Goal: Information Seeking & Learning: Learn about a topic

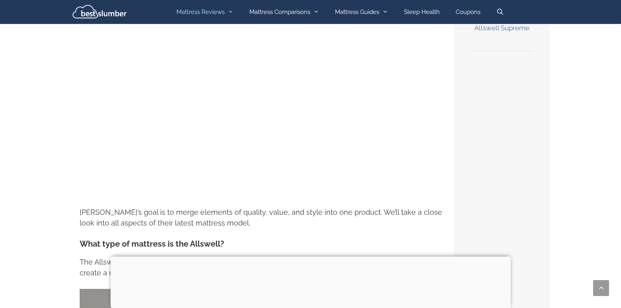
scroll to position [366, 0]
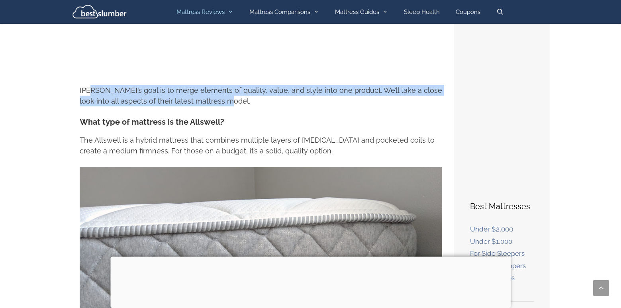
drag, startPoint x: 88, startPoint y: 94, endPoint x: 207, endPoint y: 104, distance: 119.4
click at [207, 104] on p "[PERSON_NAME]’s goal is to merge elements of quality, value, and style into one…" at bounding box center [261, 96] width 362 height 22
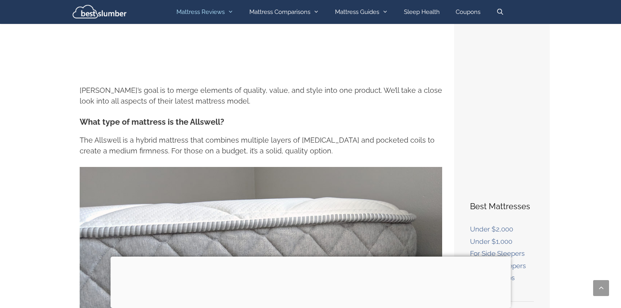
click at [207, 104] on p "[PERSON_NAME]’s goal is to merge elements of quality, value, and style into one…" at bounding box center [261, 96] width 362 height 22
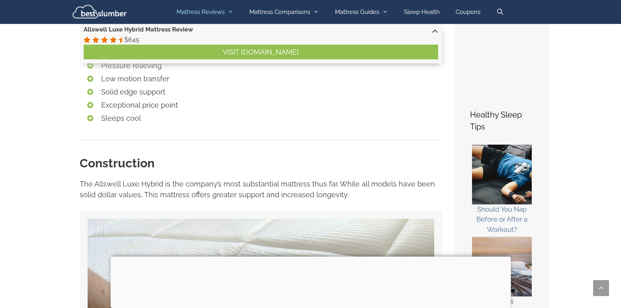
scroll to position [788, 0]
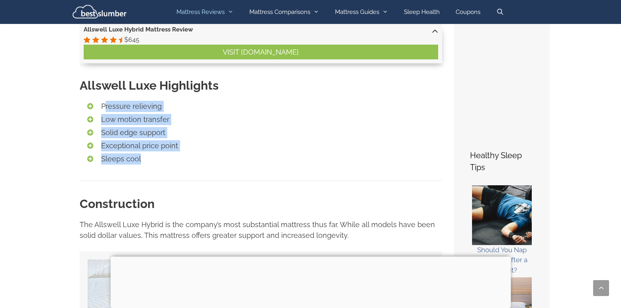
drag, startPoint x: 104, startPoint y: 104, endPoint x: 177, endPoint y: 158, distance: 90.6
click at [177, 158] on ul "Pressure relieving Low motion transfer Solid edge support Exceptional price poi…" at bounding box center [271, 133] width 341 height 64
click at [177, 158] on li "Sleeps cool" at bounding box center [271, 158] width 341 height 11
drag, startPoint x: 199, startPoint y: 157, endPoint x: 76, endPoint y: 105, distance: 134.4
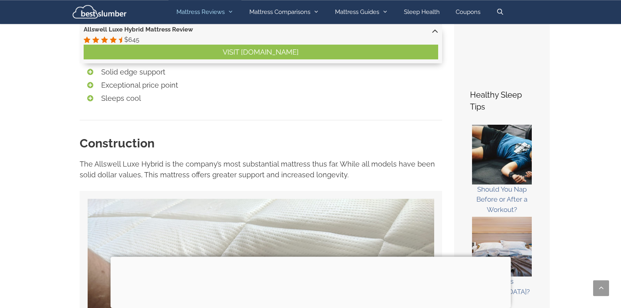
scroll to position [870, 0]
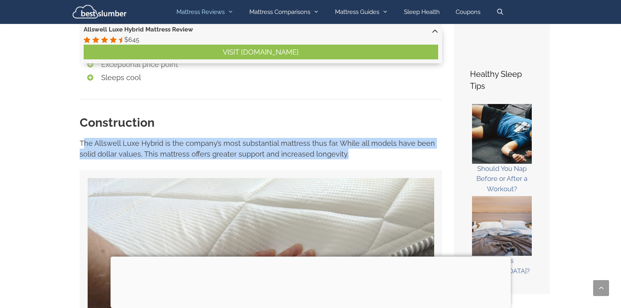
drag, startPoint x: 82, startPoint y: 143, endPoint x: 391, endPoint y: 147, distance: 309.0
click at [391, 147] on p "The Allswell Luxe Hybrid is the company’s most substantial mattress thus far. W…" at bounding box center [261, 149] width 362 height 22
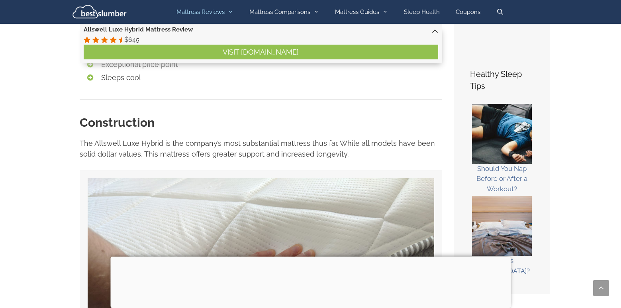
click at [391, 147] on p "The Allswell Luxe Hybrid is the company’s most substantial mattress thus far. W…" at bounding box center [261, 149] width 362 height 22
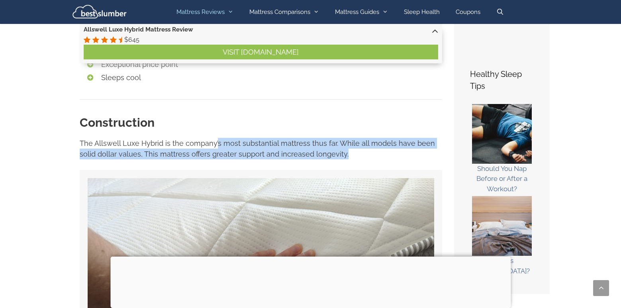
drag, startPoint x: 391, startPoint y: 147, endPoint x: 216, endPoint y: 134, distance: 175.3
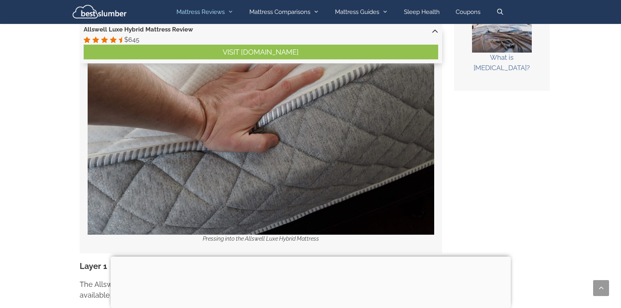
scroll to position [1235, 0]
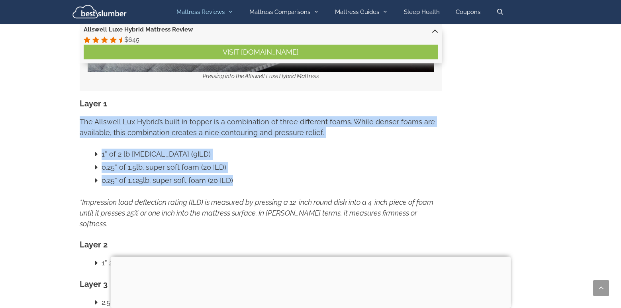
drag, startPoint x: 80, startPoint y: 116, endPoint x: 286, endPoint y: 178, distance: 215.9
click at [286, 178] on li "0.25” of 1.125lb. super soft foam (20 ILD)" at bounding box center [271, 180] width 341 height 11
drag, startPoint x: 321, startPoint y: 179, endPoint x: 78, endPoint y: 115, distance: 251.1
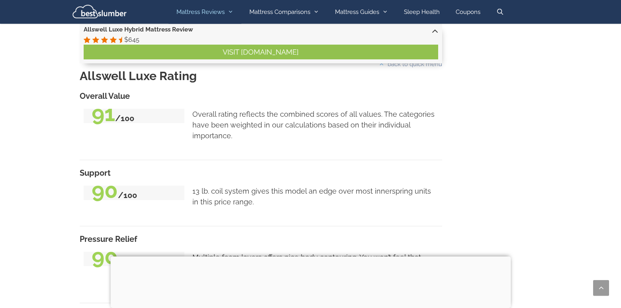
scroll to position [1520, 0]
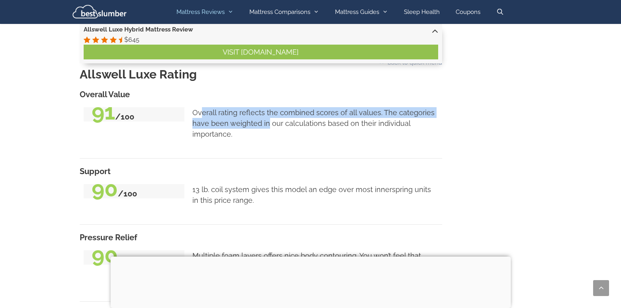
drag, startPoint x: 202, startPoint y: 88, endPoint x: 268, endPoint y: 104, distance: 67.2
click at [268, 107] on p "Overall rating reflects the combined scores of all values. The categories have …" at bounding box center [315, 123] width 246 height 32
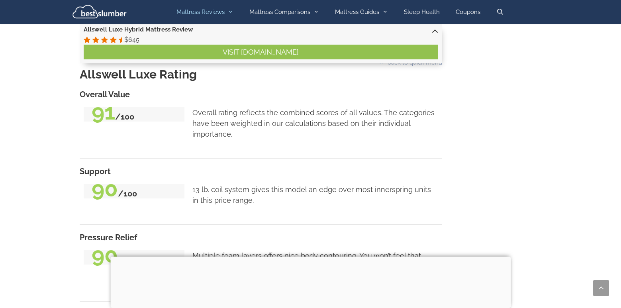
click at [268, 107] on p "Overall rating reflects the combined scores of all values. The categories have …" at bounding box center [315, 123] width 246 height 32
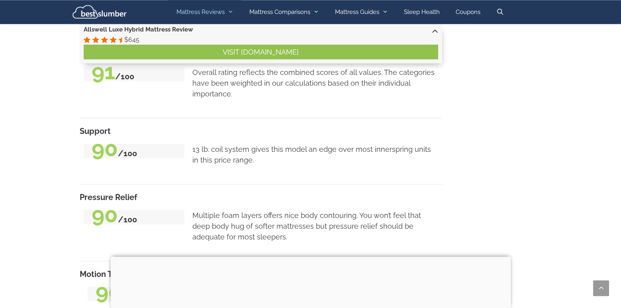
scroll to position [1560, 0]
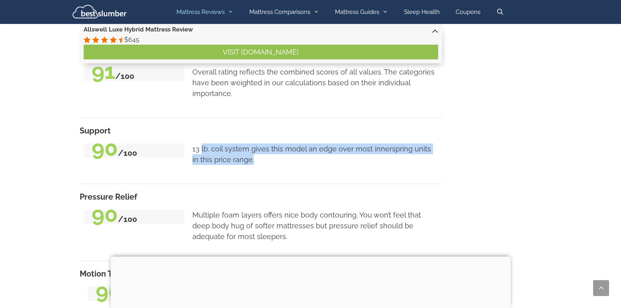
drag, startPoint x: 274, startPoint y: 131, endPoint x: 200, endPoint y: 121, distance: 73.8
click at [200, 143] on p "13 lb. coil system gives this model an edge over most innerspring units in this…" at bounding box center [315, 154] width 246 height 22
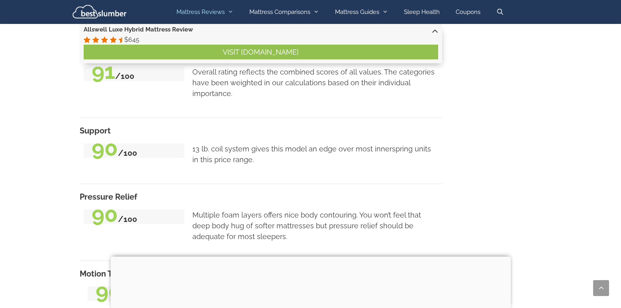
click at [200, 143] on p "13 lb. coil system gives this model an edge over most innerspring units in this…" at bounding box center [315, 154] width 246 height 22
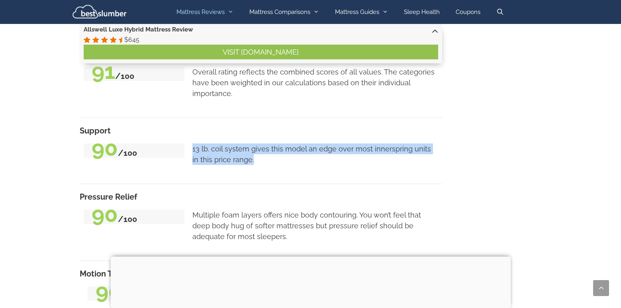
drag, startPoint x: 186, startPoint y: 121, endPoint x: 276, endPoint y: 137, distance: 91.5
click at [276, 143] on p "13 lb. coil system gives this model an edge over most innerspring units in this…" at bounding box center [315, 154] width 246 height 22
drag, startPoint x: 276, startPoint y: 137, endPoint x: 213, endPoint y: 123, distance: 64.0
click at [213, 143] on p "13 lb. coil system gives this model an edge over most innerspring units in this…" at bounding box center [315, 154] width 246 height 22
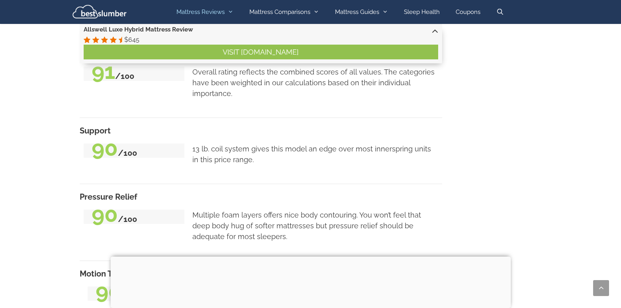
click at [213, 143] on p "13 lb. coil system gives this model an edge over most innerspring units in this…" at bounding box center [315, 154] width 246 height 22
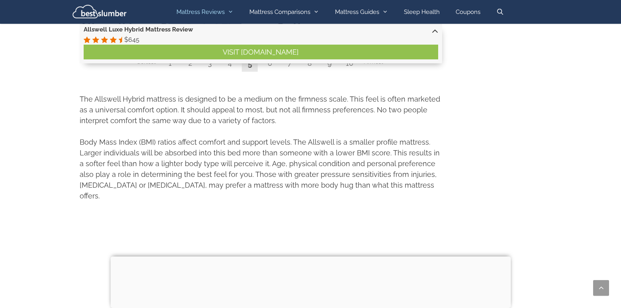
scroll to position [2535, 0]
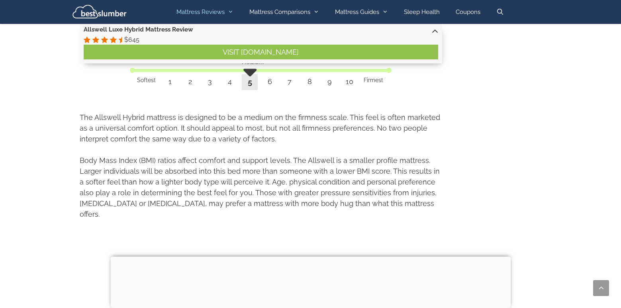
click at [312, 256] on div at bounding box center [310, 256] width 400 height 0
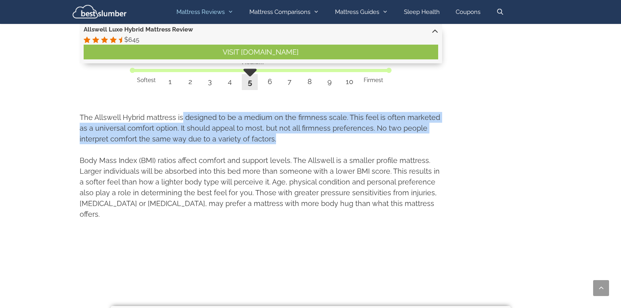
drag, startPoint x: 181, startPoint y: 87, endPoint x: 273, endPoint y: 114, distance: 95.4
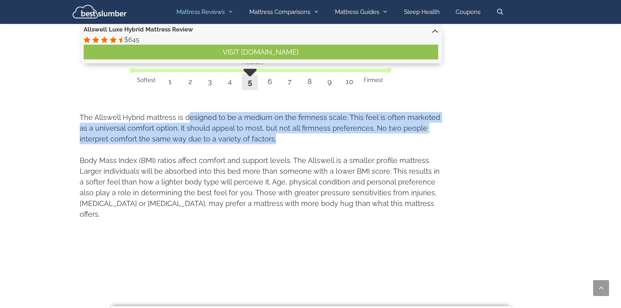
drag, startPoint x: 186, startPoint y: 86, endPoint x: 295, endPoint y: 107, distance: 111.5
click at [295, 112] on p "The Allswell Hybrid mattress is designed to be a medium on the firmness scale. …" at bounding box center [261, 128] width 362 height 32
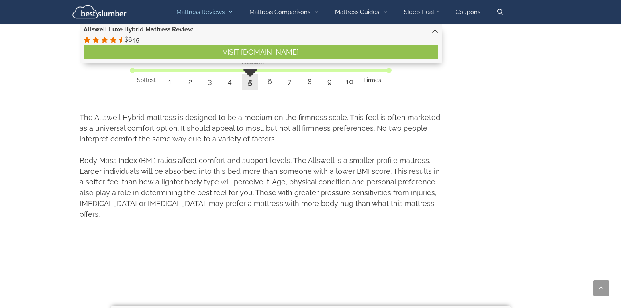
click at [295, 112] on p "The Allswell Hybrid mattress is designed to be a medium on the firmness scale. …" at bounding box center [261, 128] width 362 height 32
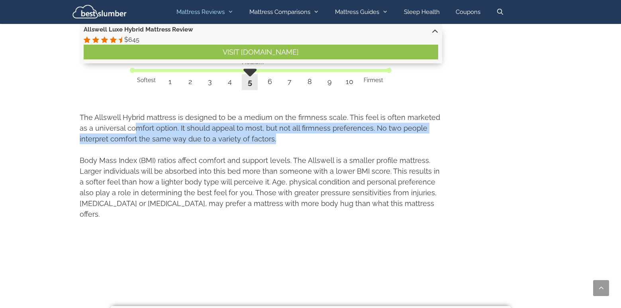
drag, startPoint x: 306, startPoint y: 108, endPoint x: 125, endPoint y: 92, distance: 181.9
click at [125, 112] on p "The Allswell Hybrid mattress is designed to be a medium on the firmness scale. …" at bounding box center [261, 128] width 362 height 32
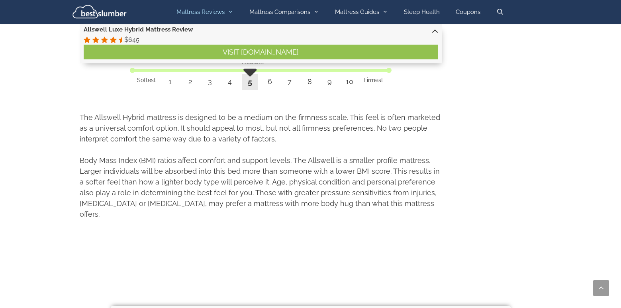
click at [125, 112] on p "The Allswell Hybrid mattress is designed to be a medium on the firmness scale. …" at bounding box center [261, 128] width 362 height 32
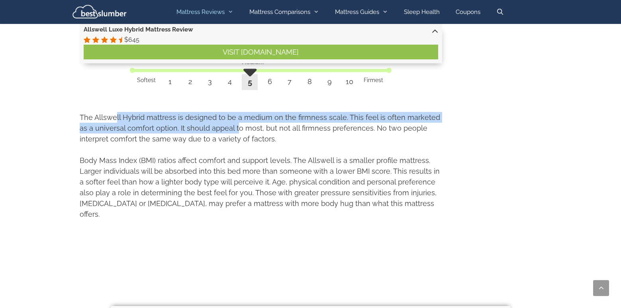
drag, startPoint x: 157, startPoint y: 92, endPoint x: 227, endPoint y: 102, distance: 70.7
click at [227, 112] on p "The Allswell Hybrid mattress is designed to be a medium on the firmness scale. …" at bounding box center [261, 128] width 362 height 32
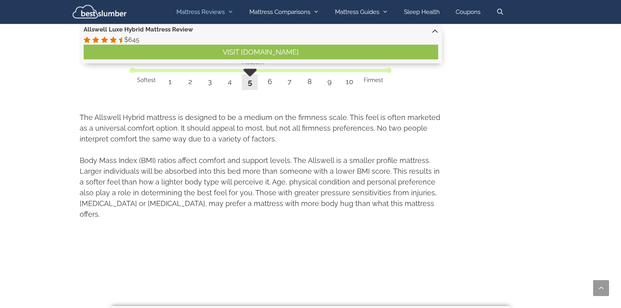
click at [241, 112] on p "The Allswell Hybrid mattress is designed to be a medium on the firmness scale. …" at bounding box center [261, 128] width 362 height 32
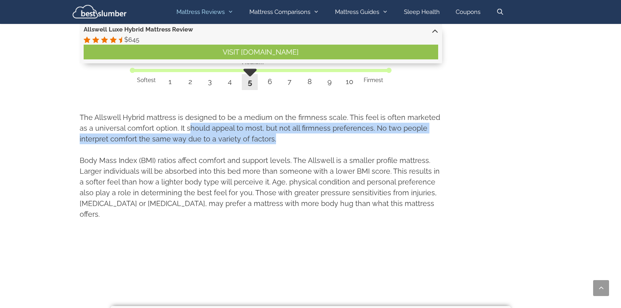
drag, startPoint x: 259, startPoint y: 108, endPoint x: 177, endPoint y: 93, distance: 83.0
click at [177, 112] on p "The Allswell Hybrid mattress is designed to be a medium on the firmness scale. …" at bounding box center [261, 128] width 362 height 32
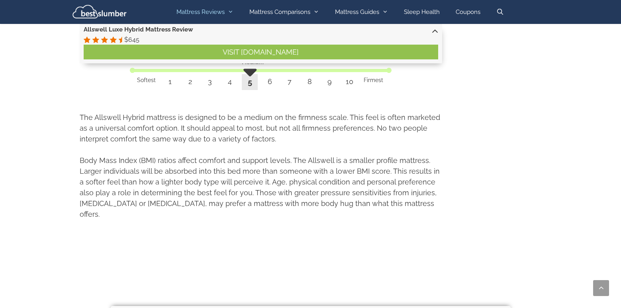
click at [177, 112] on p "The Allswell Hybrid mattress is designed to be a medium on the firmness scale. …" at bounding box center [261, 128] width 362 height 32
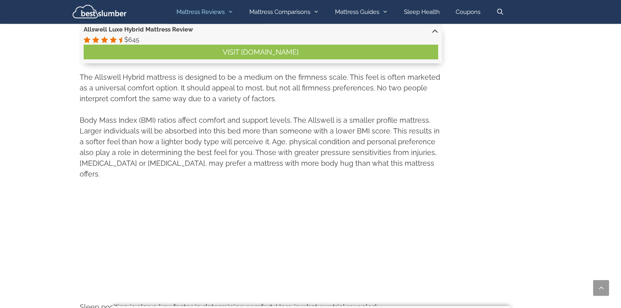
scroll to position [2576, 0]
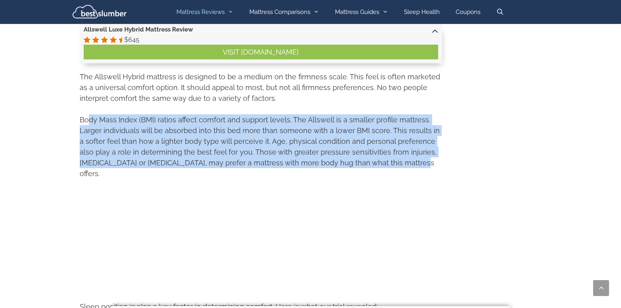
drag, startPoint x: 88, startPoint y: 90, endPoint x: 372, endPoint y: 128, distance: 285.7
click at [372, 128] on p "Body Mass Index (BMI) ratios affect comfort and support levels. The Allswell is…" at bounding box center [261, 146] width 362 height 65
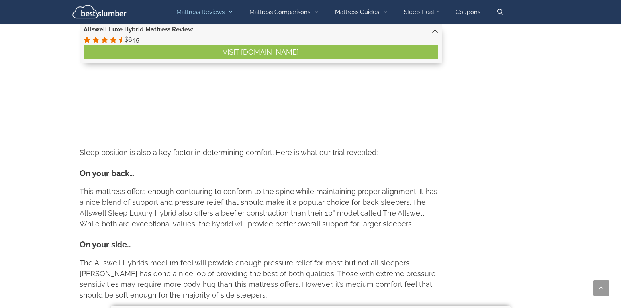
scroll to position [2738, 0]
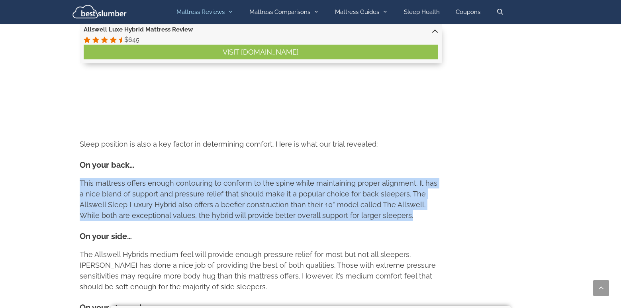
drag, startPoint x: 80, startPoint y: 145, endPoint x: 383, endPoint y: 175, distance: 304.6
click at [383, 178] on p "This mattress offers enough contouring to conform to the spine while maintainin…" at bounding box center [261, 199] width 362 height 43
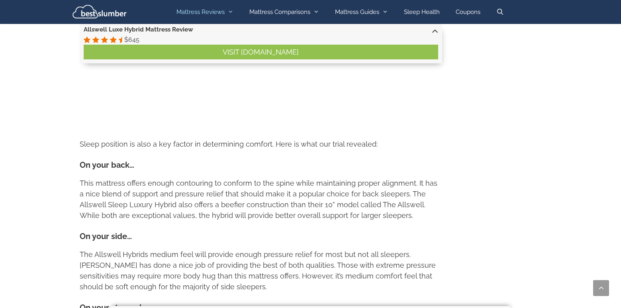
click at [383, 178] on p "This mattress offers enough contouring to conform to the spine while maintainin…" at bounding box center [261, 199] width 362 height 43
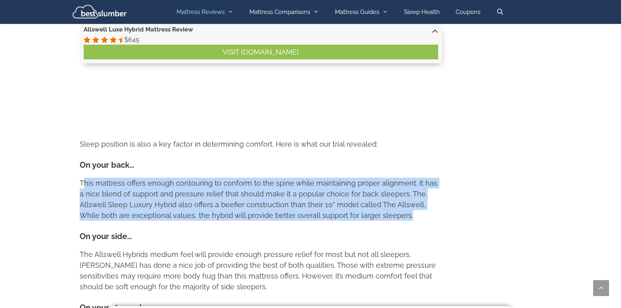
drag, startPoint x: 396, startPoint y: 175, endPoint x: 84, endPoint y: 138, distance: 313.5
click at [84, 178] on p "This mattress offers enough contouring to conform to the spine while maintainin…" at bounding box center [261, 199] width 362 height 43
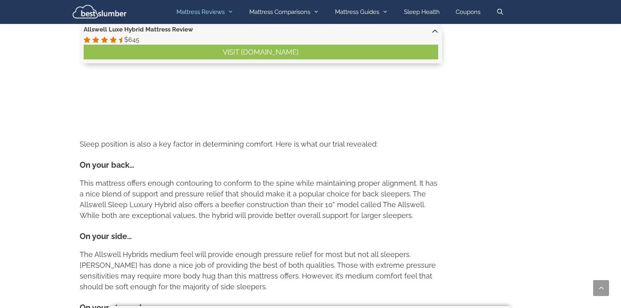
click at [84, 178] on p "This mattress offers enough contouring to conform to the spine while maintainin…" at bounding box center [261, 199] width 362 height 43
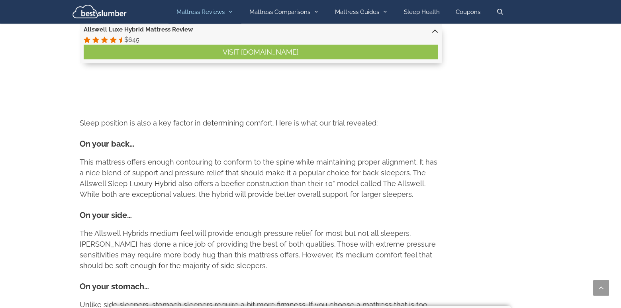
scroll to position [2779, 0]
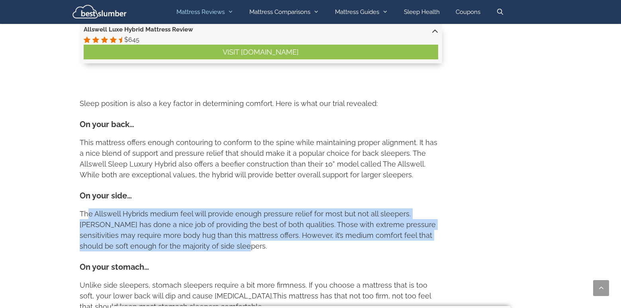
drag, startPoint x: 94, startPoint y: 168, endPoint x: 270, endPoint y: 202, distance: 178.6
click at [270, 202] on div "The Allswell Hybrid mattress is designed to be a medium on the firmness scale. …" at bounding box center [261, 90] width 362 height 444
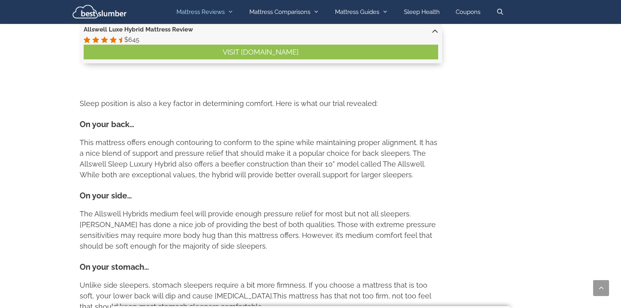
click at [270, 208] on p "The Allswell Hybrids medium feel will provide enough pressure relief for most b…" at bounding box center [261, 229] width 362 height 43
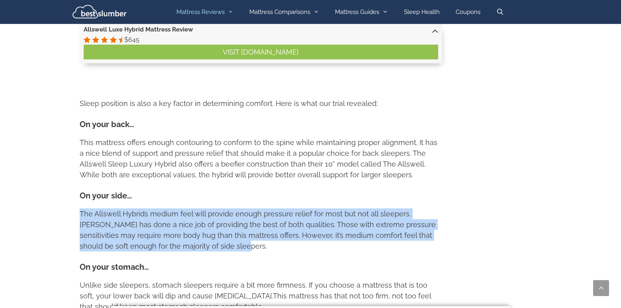
drag, startPoint x: 289, startPoint y: 203, endPoint x: 80, endPoint y: 170, distance: 211.3
click at [80, 208] on p "The Allswell Hybrids medium feel will provide enough pressure relief for most b…" at bounding box center [261, 229] width 362 height 43
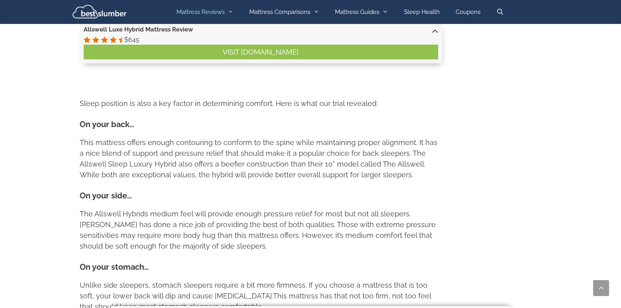
click at [80, 208] on p "The Allswell Hybrids medium feel will provide enough pressure relief for most b…" at bounding box center [261, 229] width 362 height 43
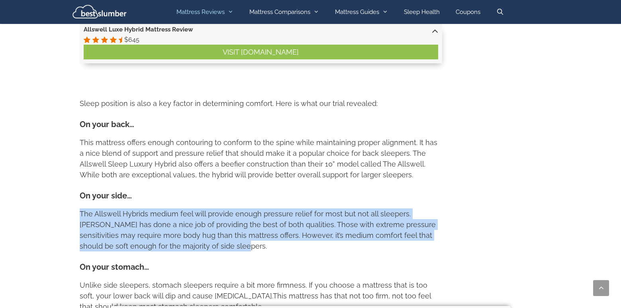
drag, startPoint x: 80, startPoint y: 170, endPoint x: 256, endPoint y: 200, distance: 178.1
click at [256, 208] on p "The Allswell Hybrids medium feel will provide enough pressure relief for most b…" at bounding box center [261, 229] width 362 height 43
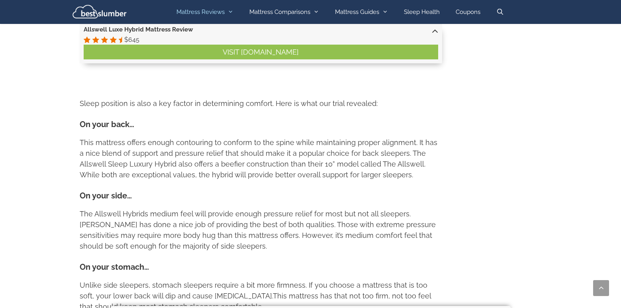
click at [256, 208] on p "The Allswell Hybrids medium feel will provide enough pressure relief for most b…" at bounding box center [261, 229] width 362 height 43
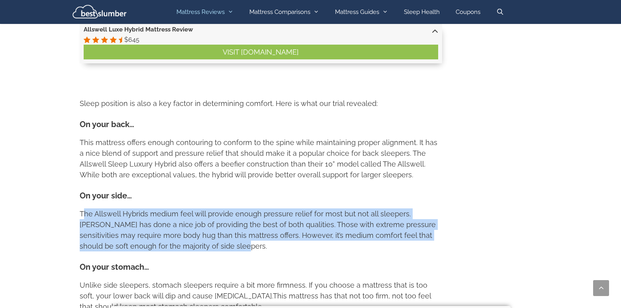
drag, startPoint x: 270, startPoint y: 202, endPoint x: 82, endPoint y: 172, distance: 190.2
click at [82, 208] on p "The Allswell Hybrids medium feel will provide enough pressure relief for most b…" at bounding box center [261, 229] width 362 height 43
drag, startPoint x: 82, startPoint y: 172, endPoint x: 254, endPoint y: 199, distance: 174.5
click at [254, 208] on p "The Allswell Hybrids medium feel will provide enough pressure relief for most b…" at bounding box center [261, 229] width 362 height 43
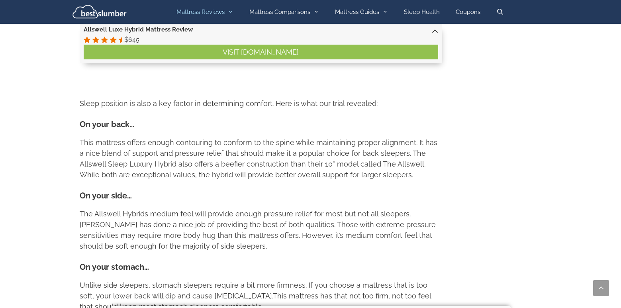
click at [254, 208] on p "The Allswell Hybrids medium feel will provide enough pressure relief for most b…" at bounding box center [261, 229] width 362 height 43
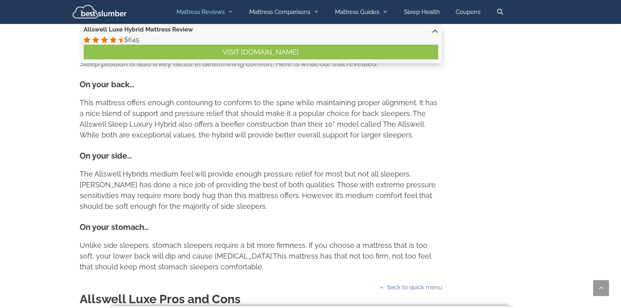
scroll to position [2819, 0]
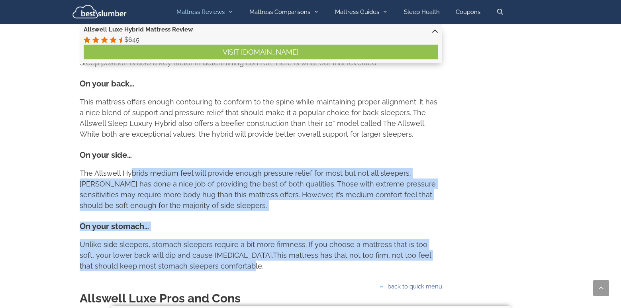
drag, startPoint x: 267, startPoint y: 226, endPoint x: 133, endPoint y: 130, distance: 164.7
drag, startPoint x: 133, startPoint y: 130, endPoint x: 296, endPoint y: 220, distance: 186.2
click at [296, 220] on div "The Allswell Hybrid mattress is designed to be a medium on the firmness scale. …" at bounding box center [261, 50] width 362 height 444
click at [296, 239] on p "Unlike side sleepers, stomach sleepers require a bit more firmness. If you choo…" at bounding box center [261, 255] width 362 height 32
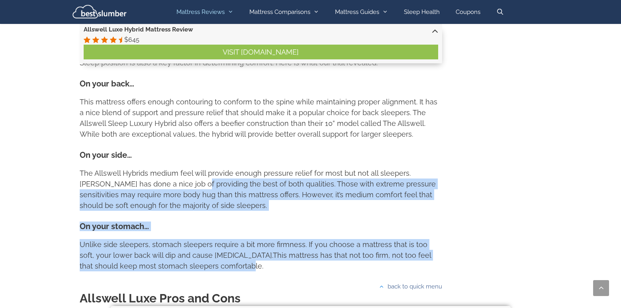
drag, startPoint x: 302, startPoint y: 225, endPoint x: 166, endPoint y: 143, distance: 158.6
click at [166, 143] on div "The Allswell Hybrid mattress is designed to be a medium on the firmness scale. …" at bounding box center [261, 50] width 362 height 444
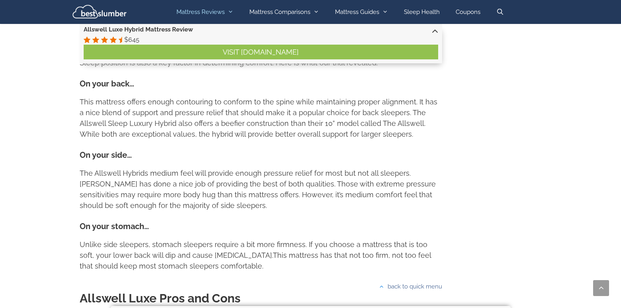
click at [166, 168] on p "The Allswell Hybrids medium feel will provide enough pressure relief for most b…" at bounding box center [261, 189] width 362 height 43
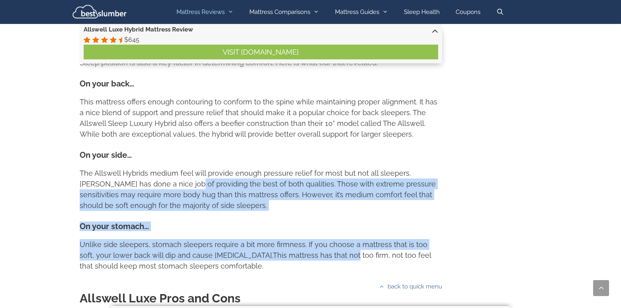
drag, startPoint x: 158, startPoint y: 139, endPoint x: 329, endPoint y: 219, distance: 188.3
click at [329, 219] on div "The Allswell Hybrid mattress is designed to be a medium on the firmness scale. …" at bounding box center [261, 50] width 362 height 444
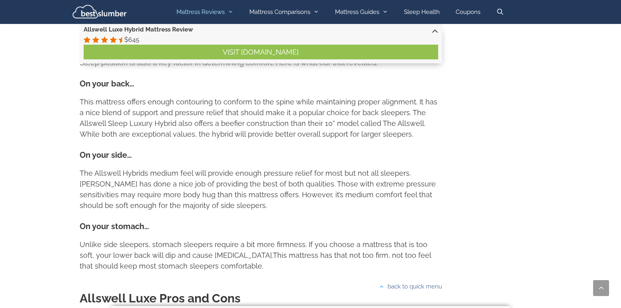
click at [329, 239] on p "Unlike side sleepers, stomach sleepers require a bit more firmness. If you choo…" at bounding box center [261, 255] width 362 height 32
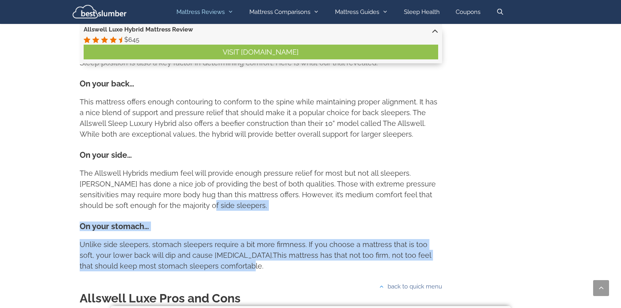
drag, startPoint x: 318, startPoint y: 221, endPoint x: 177, endPoint y: 164, distance: 152.2
click at [177, 164] on div "The Allswell Hybrid mattress is designed to be a medium on the firmness scale. …" at bounding box center [261, 50] width 362 height 444
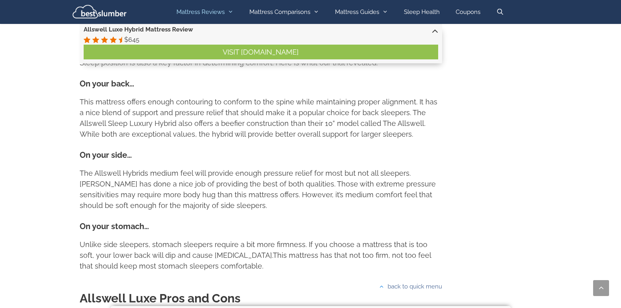
click at [177, 168] on p "The Allswell Hybrids medium feel will provide enough pressure relief for most b…" at bounding box center [261, 189] width 362 height 43
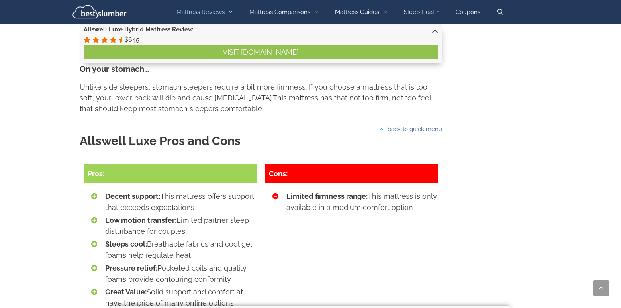
scroll to position [2982, 0]
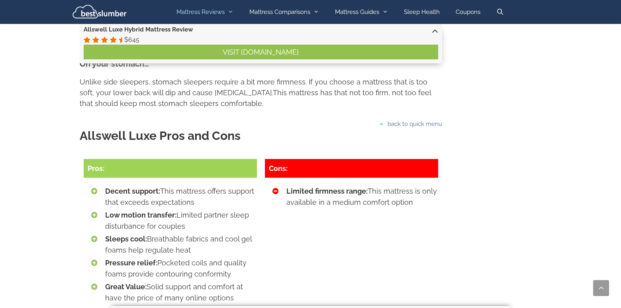
drag, startPoint x: 417, startPoint y: 162, endPoint x: 298, endPoint y: 149, distance: 120.3
click at [298, 186] on li "Limited firmness range: This mattress is only available in a medium comfort opt…" at bounding box center [362, 197] width 152 height 22
click at [298, 187] on strong "Limited firmness range:" at bounding box center [326, 191] width 81 height 8
drag, startPoint x: 115, startPoint y: 152, endPoint x: 201, endPoint y: 182, distance: 90.9
click at [201, 186] on ul "Decent support: This mattress offers support that exceeds expectations Low moti…" at bounding box center [181, 244] width 152 height 117
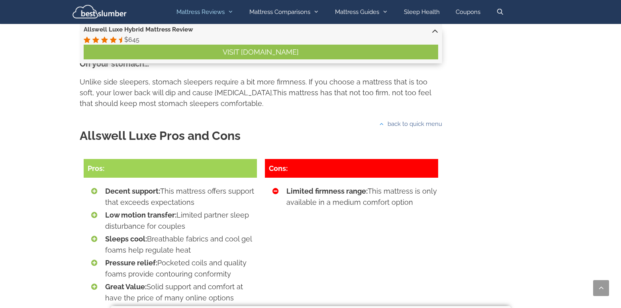
click at [201, 209] on li "Low motion transfer: Limited partner sleep disturbance for couples" at bounding box center [181, 220] width 152 height 22
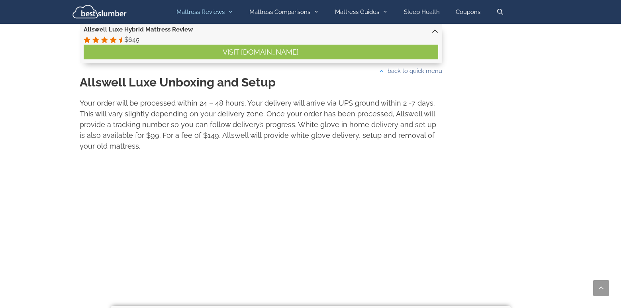
scroll to position [3510, 0]
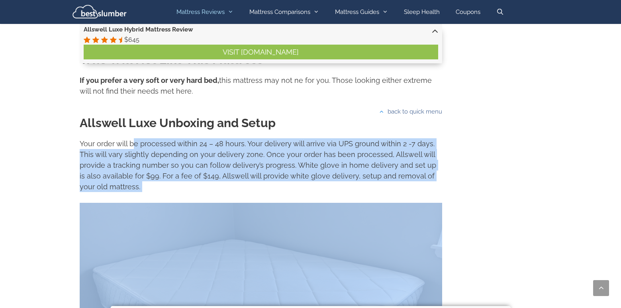
drag, startPoint x: 136, startPoint y: 96, endPoint x: 306, endPoint y: 155, distance: 180.1
click at [292, 143] on p "Your order will be processed within 24 – 48 hours. Your delivery will arrive vi…" at bounding box center [261, 165] width 362 height 54
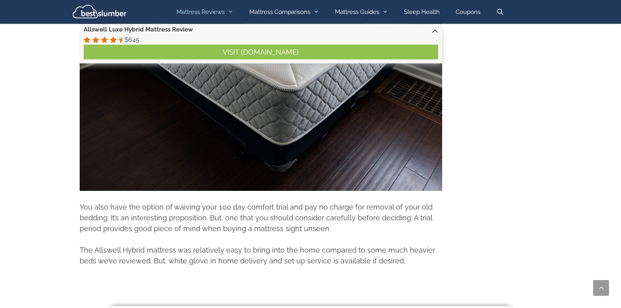
scroll to position [3794, 0]
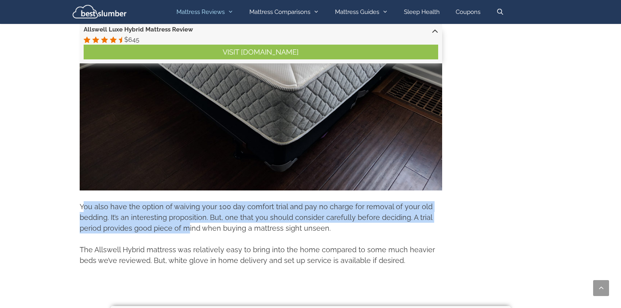
drag, startPoint x: 83, startPoint y: 160, endPoint x: 186, endPoint y: 184, distance: 105.5
click at [186, 201] on p "You also have the option of waiving your 100 day comfort trial and pay no charg…" at bounding box center [261, 217] width 362 height 32
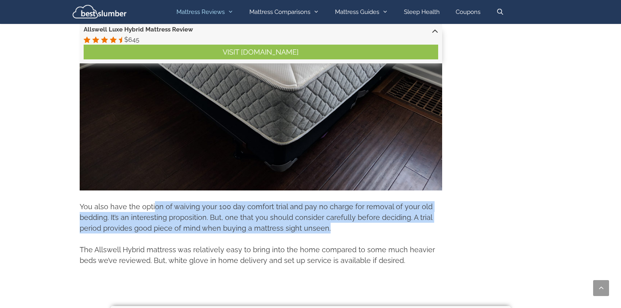
drag, startPoint x: 324, startPoint y: 188, endPoint x: 152, endPoint y: 162, distance: 174.4
click at [152, 201] on p "You also have the option of waiving your 100 day comfort trial and pay no charg…" at bounding box center [261, 217] width 362 height 32
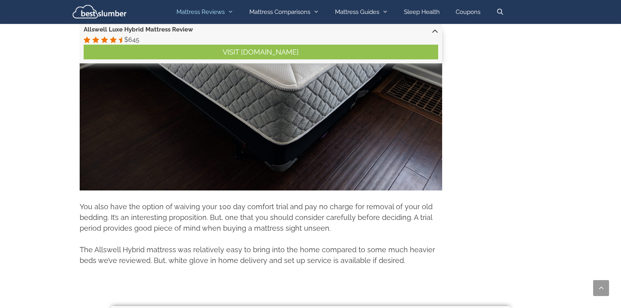
click at [152, 201] on p "You also have the option of waiving your 100 day comfort trial and pay no charg…" at bounding box center [261, 217] width 362 height 32
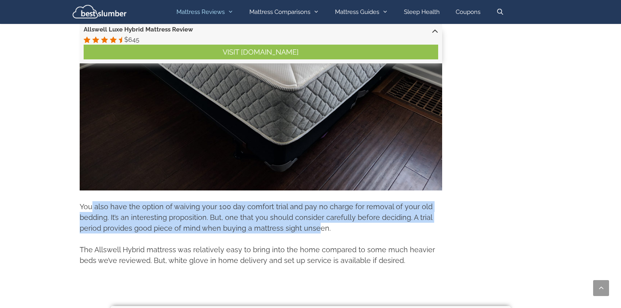
drag, startPoint x: 91, startPoint y: 159, endPoint x: 313, endPoint y: 187, distance: 224.3
click at [313, 201] on p "You also have the option of waiving your 100 day comfort trial and pay no charg…" at bounding box center [261, 217] width 362 height 32
drag, startPoint x: 345, startPoint y: 189, endPoint x: 111, endPoint y: 165, distance: 235.4
click at [111, 201] on p "You also have the option of waiving your 100 day comfort trial and pay no charg…" at bounding box center [261, 217] width 362 height 32
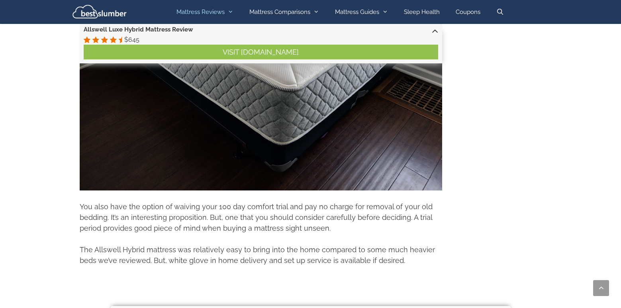
click at [111, 201] on p "You also have the option of waiving your 100 day comfort trial and pay no charg…" at bounding box center [261, 217] width 362 height 32
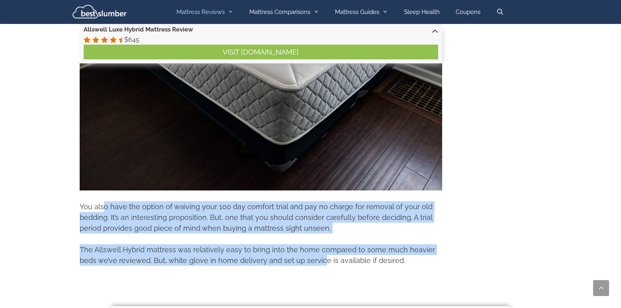
drag, startPoint x: 105, startPoint y: 162, endPoint x: 321, endPoint y: 218, distance: 223.4
click at [321, 244] on p "The Allswell Hybrid mattress was relatively easy to bring into the home compare…" at bounding box center [261, 255] width 362 height 22
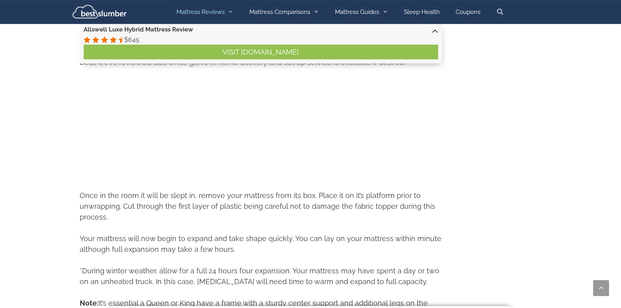
scroll to position [3997, 0]
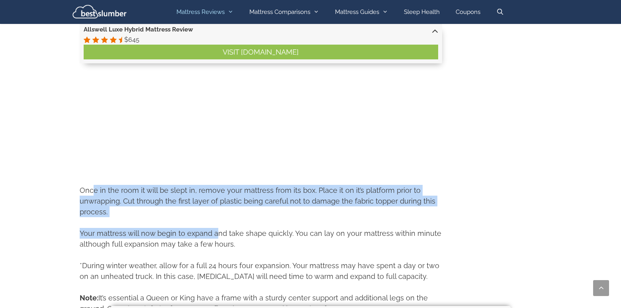
drag, startPoint x: 92, startPoint y: 150, endPoint x: 216, endPoint y: 194, distance: 131.4
click at [216, 228] on p "Your mattress will now begin to expand and take shape quickly. You can lay on y…" at bounding box center [261, 239] width 362 height 22
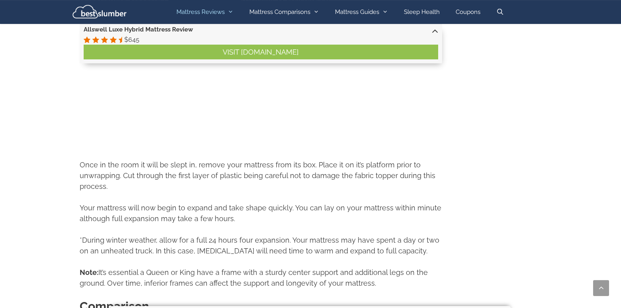
scroll to position [4038, 0]
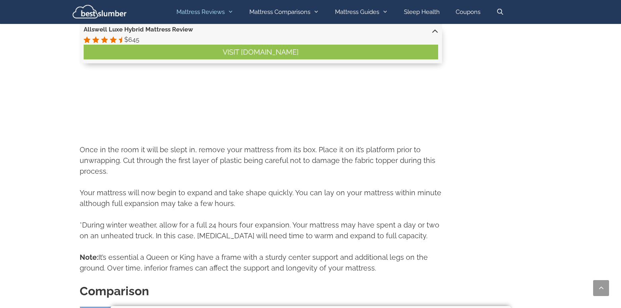
drag, startPoint x: 379, startPoint y: 221, endPoint x: 180, endPoint y: 124, distance: 221.4
click at [180, 144] on p "Once in the room it will be slept in, remove your mattress from its box. Place …" at bounding box center [261, 160] width 362 height 32
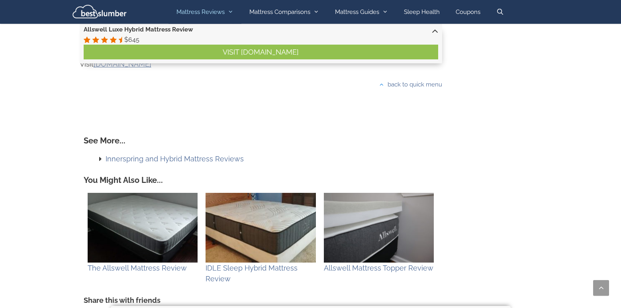
scroll to position [4769, 0]
